Goal: Communication & Community: Answer question/provide support

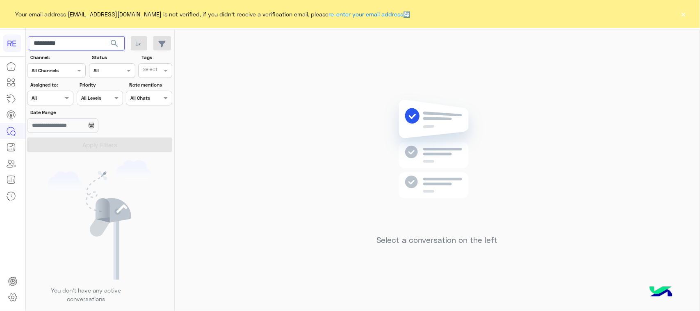
click at [50, 38] on input "*********" at bounding box center [77, 43] width 96 height 15
click at [112, 41] on span "search" at bounding box center [114, 44] width 10 height 10
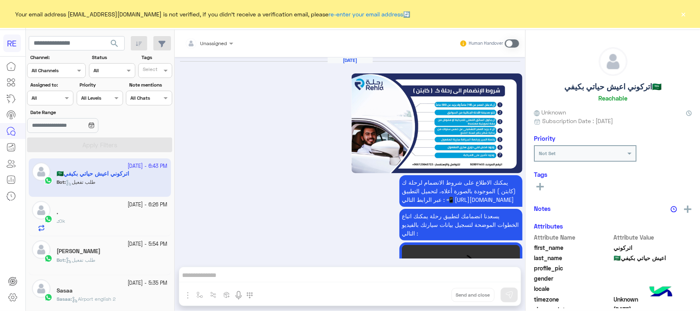
scroll to position [1470, 0]
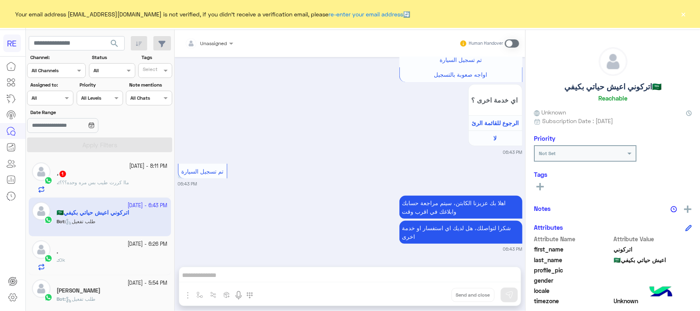
click at [100, 189] on div "، : ماا كررت طيب بس مره وحده؟؟؟" at bounding box center [112, 186] width 111 height 14
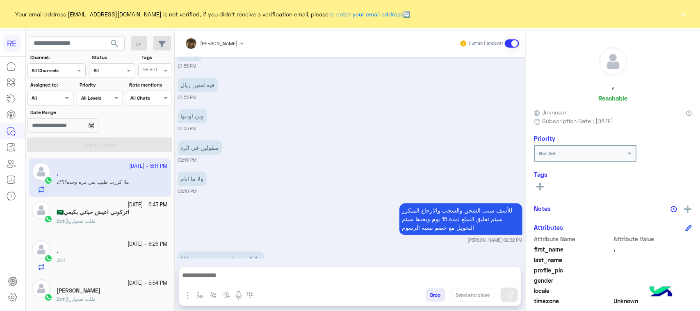
scroll to position [1091, 0]
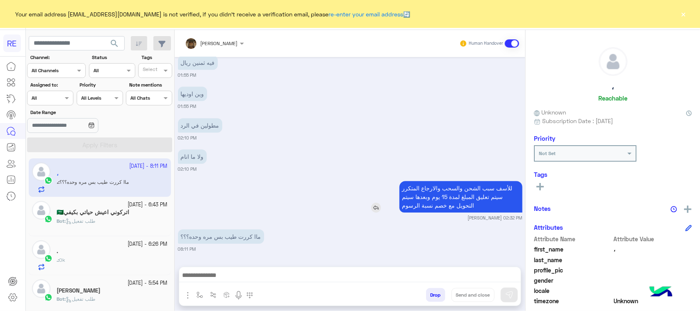
click at [428, 209] on p "للأسف سبب الشحن والسحب والارجاع المتكرر سيتم تعليق المبلغ لمدة 15 يوم وبعدها سي…" at bounding box center [460, 197] width 123 height 32
click at [349, 148] on div "ولا ما انام 02:10 PM" at bounding box center [350, 159] width 344 height 25
click at [334, 169] on small "02:10 PM" at bounding box center [350, 169] width 344 height 7
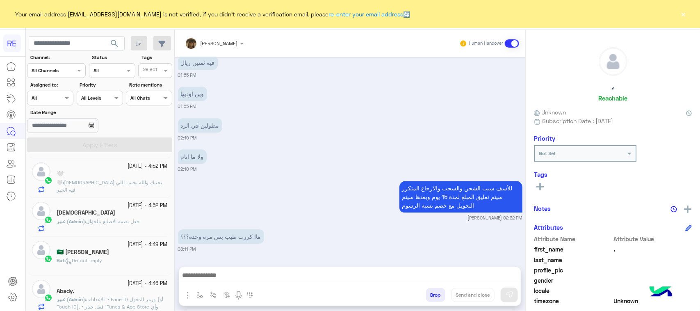
scroll to position [0, 0]
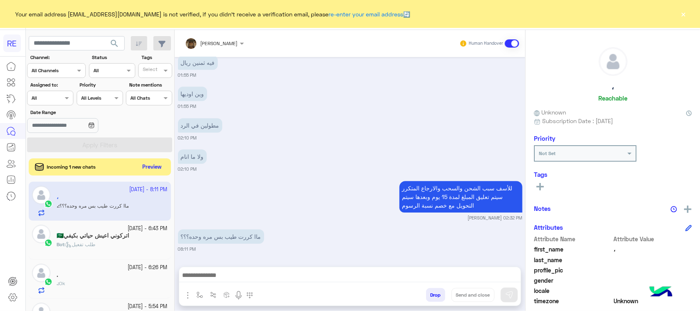
click at [152, 164] on button "Preview" at bounding box center [151, 167] width 25 height 11
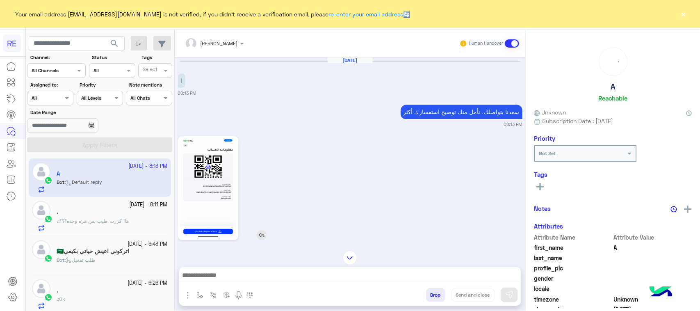
click at [203, 186] on img at bounding box center [208, 188] width 56 height 100
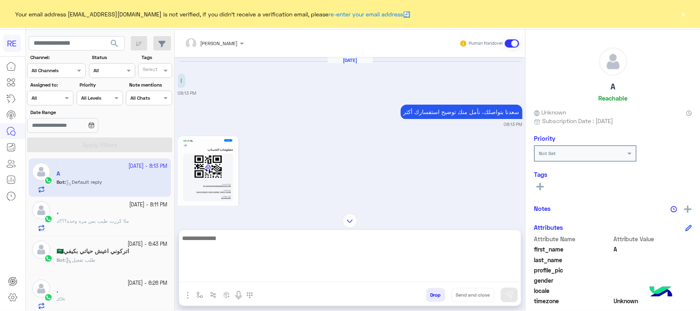
click at [314, 278] on textarea at bounding box center [350, 257] width 342 height 49
type textarea "*"
type textarea "**********"
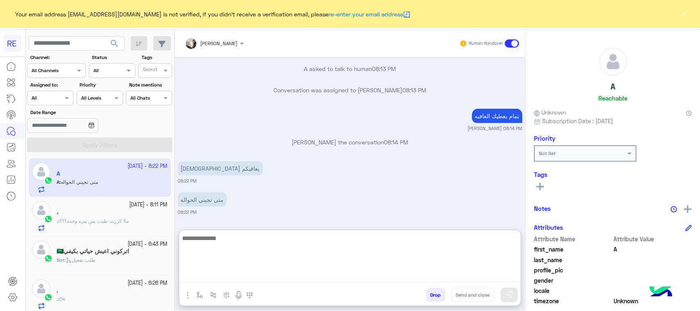
scroll to position [245, 0]
